Goal: Information Seeking & Learning: Find specific fact

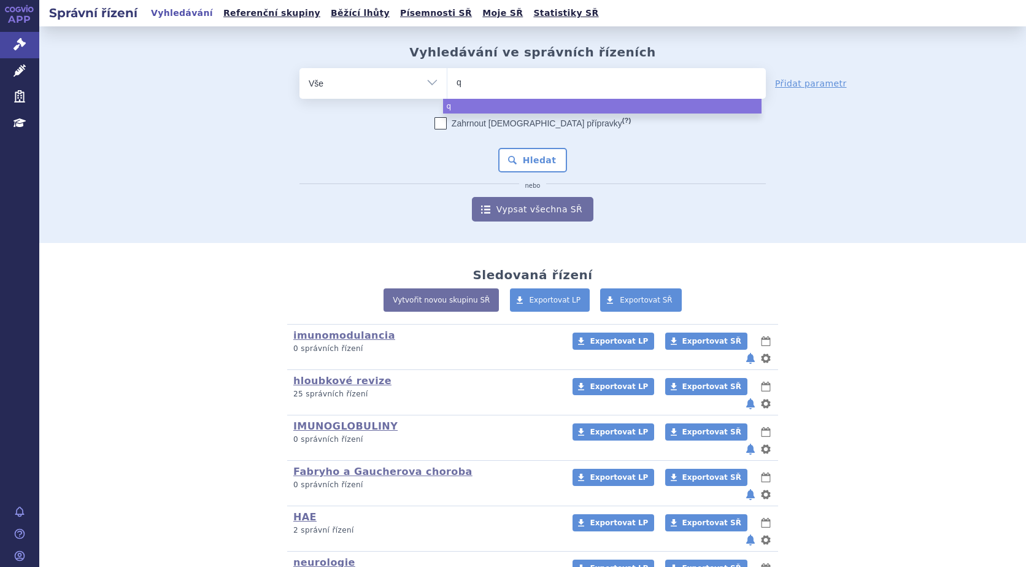
type input "qa"
type input "qal"
type input "qalso"
type input "qalsod"
type input "qalsody"
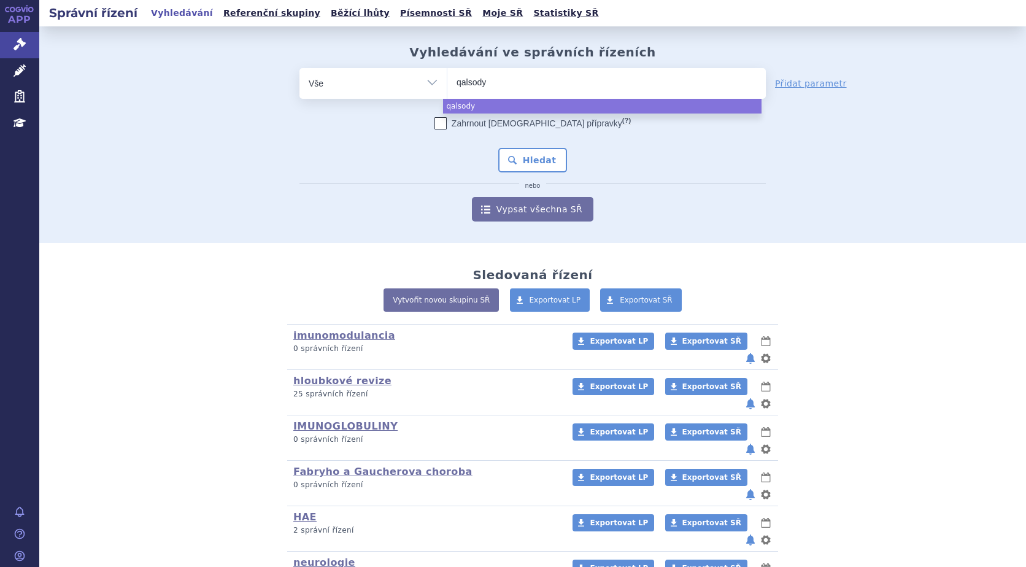
select select "qalsody"
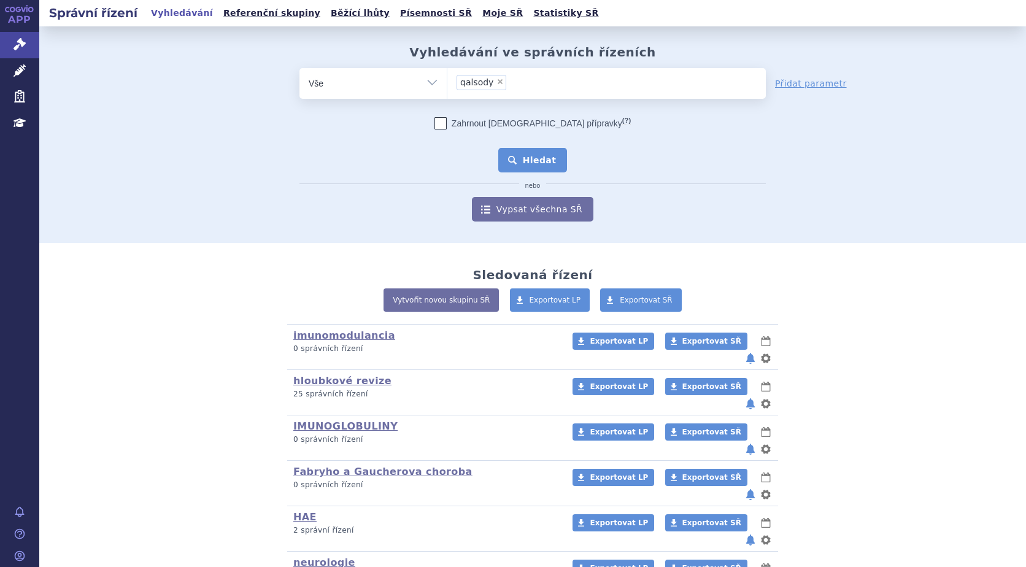
click at [542, 163] on button "Hledat" at bounding box center [532, 160] width 69 height 25
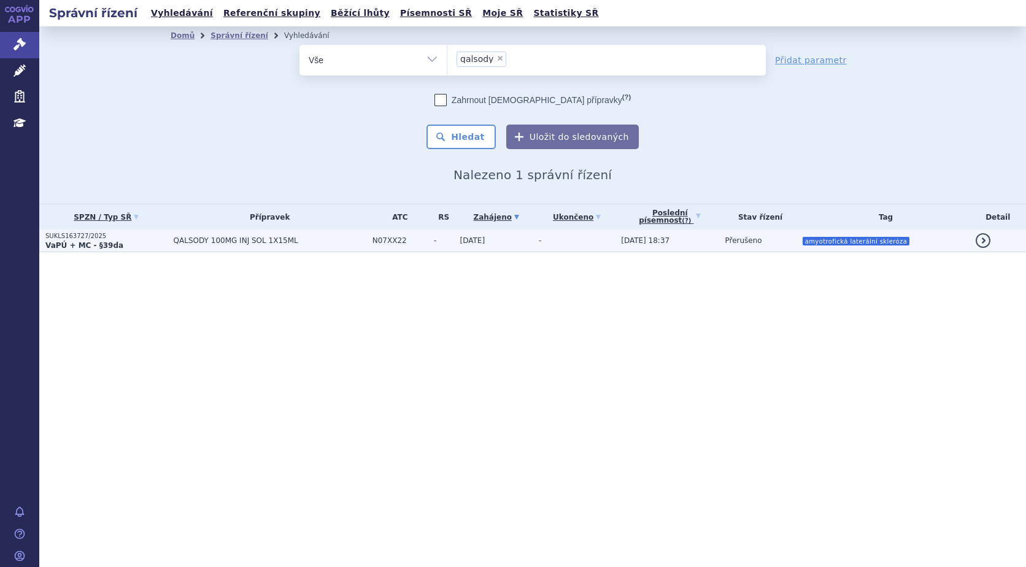
click at [71, 244] on strong "VaPÚ + MC - §39da" at bounding box center [84, 245] width 78 height 9
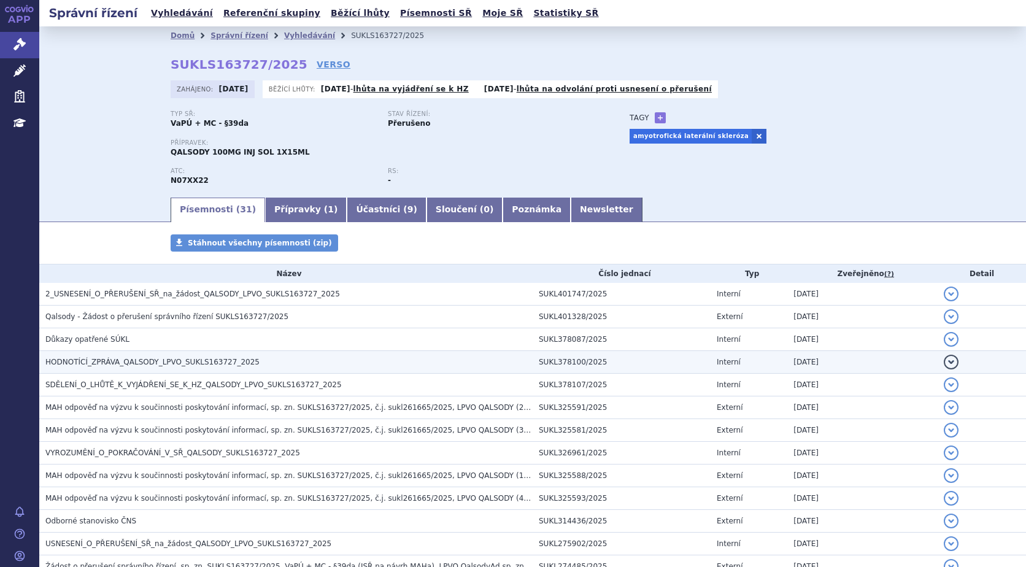
click at [943, 359] on button "detail" at bounding box center [950, 362] width 15 height 15
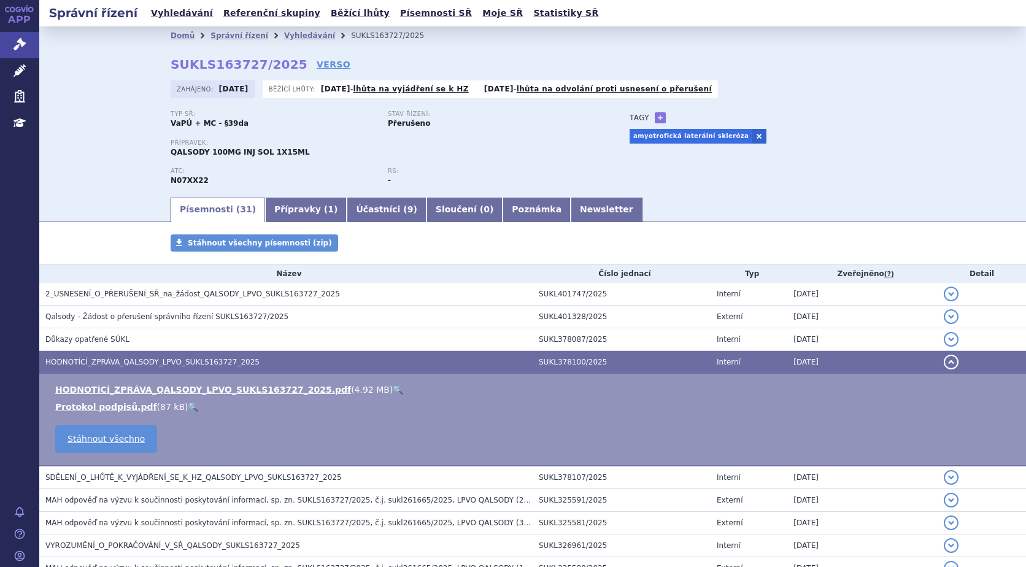
click at [393, 390] on link "🔍" at bounding box center [398, 390] width 10 height 10
